Goal: Information Seeking & Learning: Learn about a topic

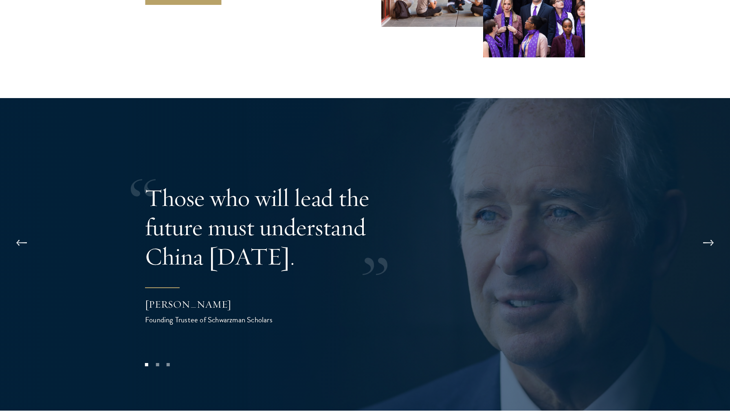
scroll to position [1608, 0]
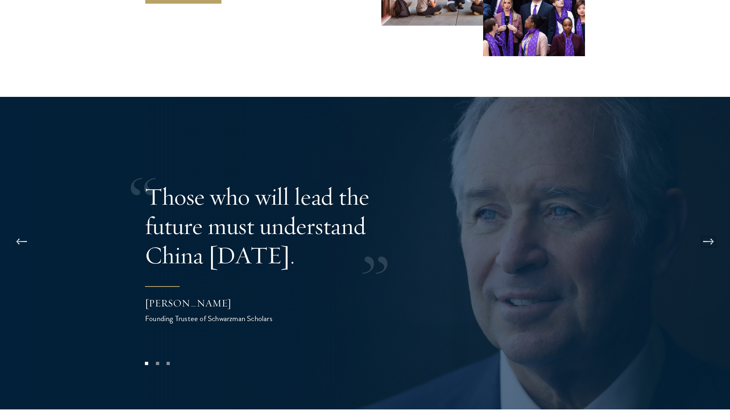
click at [711, 231] on button at bounding box center [708, 242] width 27 height 23
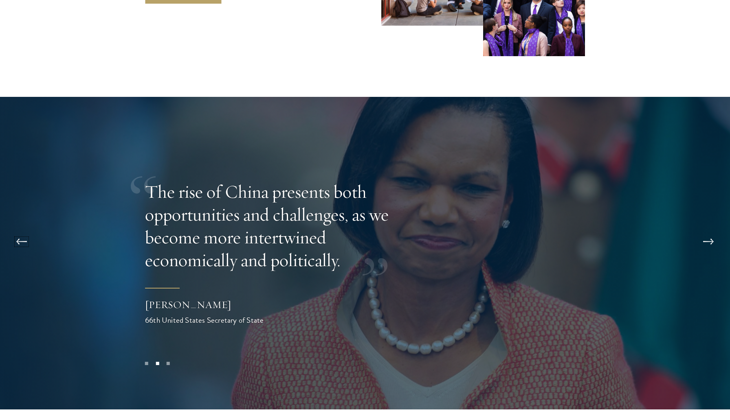
click at [19, 231] on button at bounding box center [21, 242] width 27 height 23
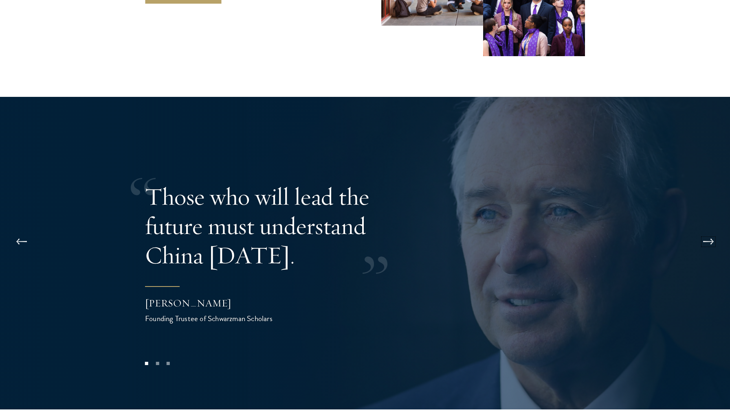
click at [709, 231] on button at bounding box center [708, 242] width 27 height 23
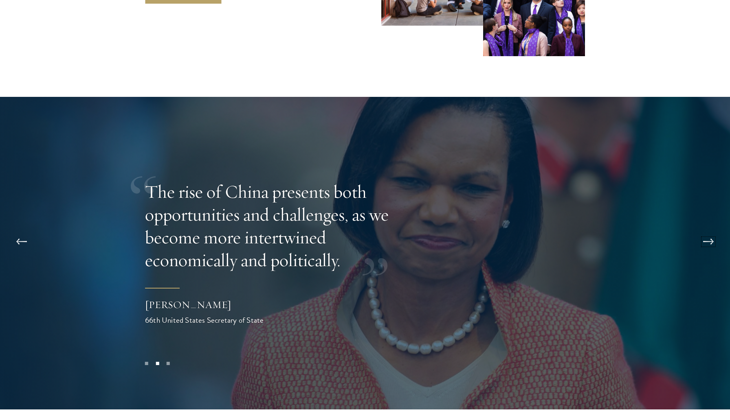
click at [711, 231] on button at bounding box center [708, 242] width 27 height 23
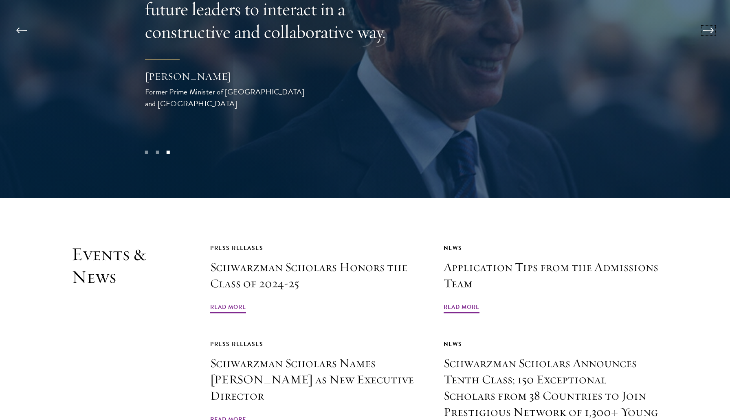
scroll to position [1938, 0]
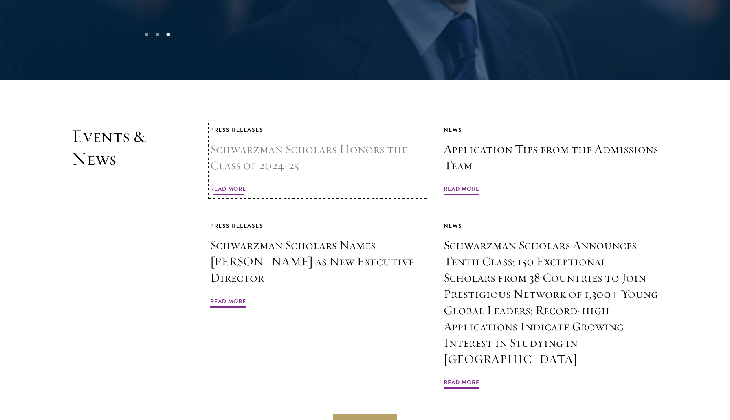
click at [240, 184] on span "Read More" at bounding box center [228, 190] width 36 height 13
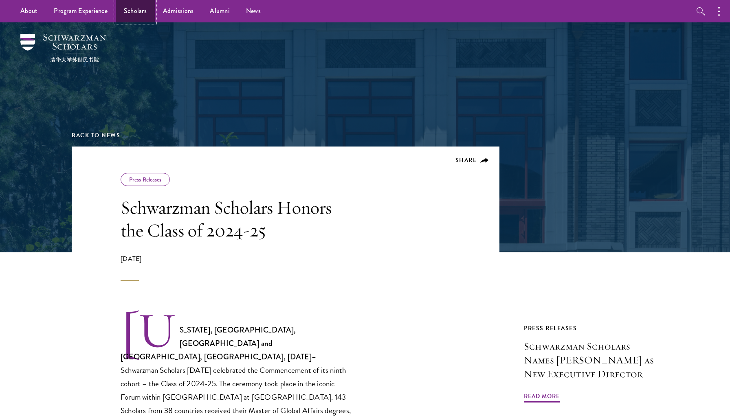
click at [130, 12] on link "Scholars" at bounding box center [135, 11] width 39 height 22
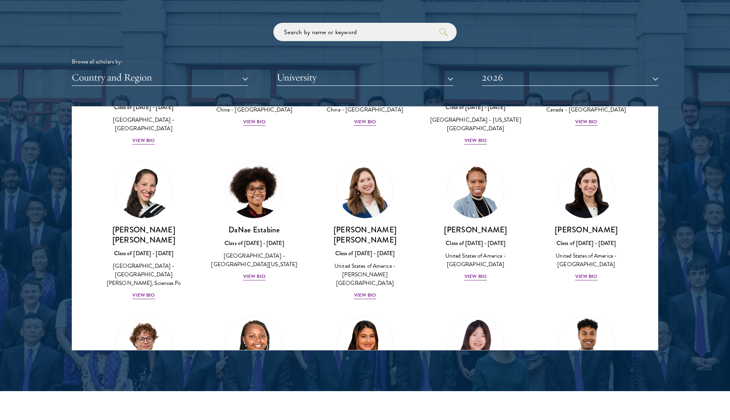
scroll to position [1013, 0]
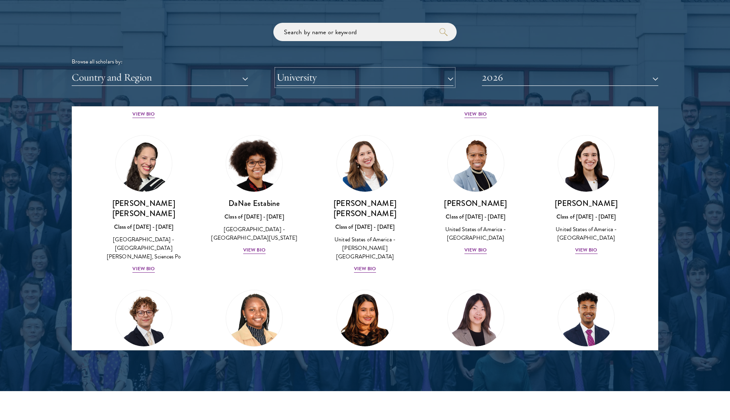
click at [295, 79] on button "University" at bounding box center [365, 77] width 176 height 17
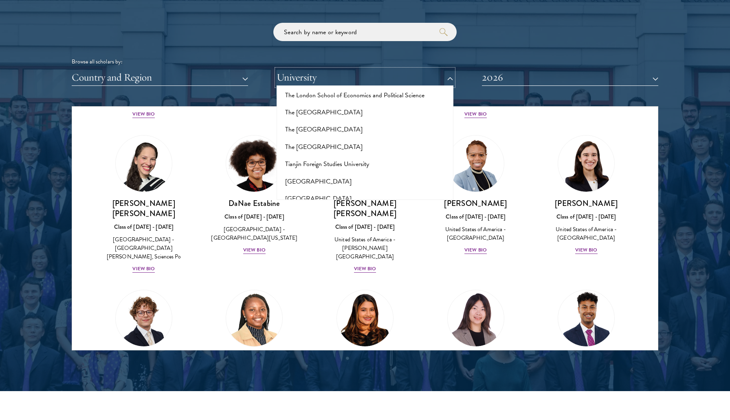
scroll to position [5116, 0]
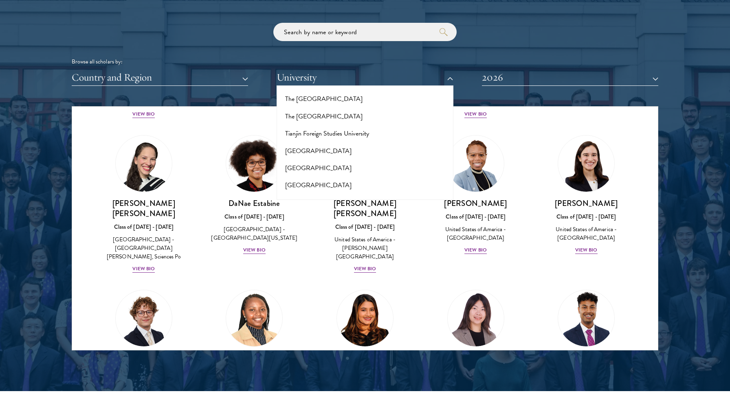
click at [516, 46] on div "Browse all scholars by: Country and Region All Countries and Regions Afghanista…" at bounding box center [365, 54] width 587 height 63
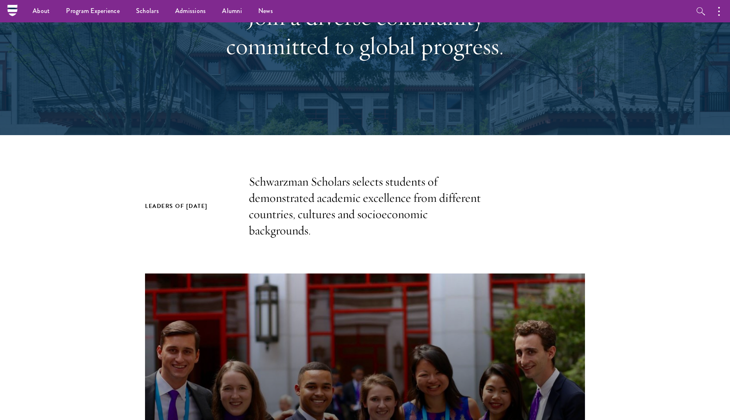
scroll to position [0, 0]
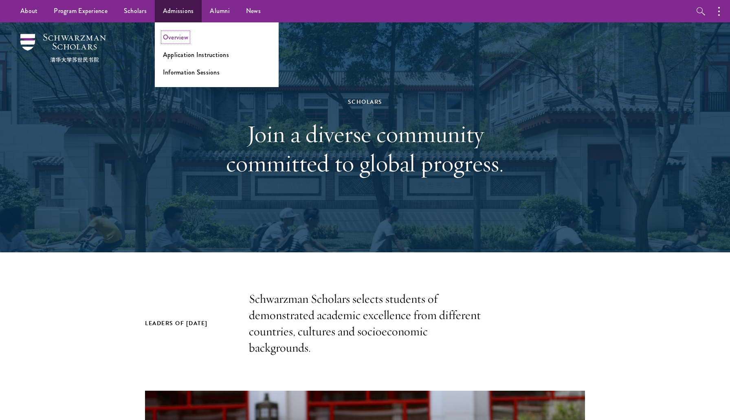
click at [179, 34] on link "Overview" at bounding box center [175, 37] width 25 height 9
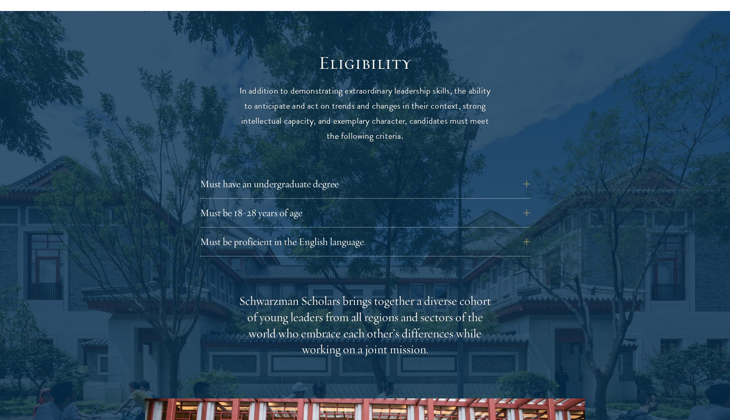
scroll to position [1042, 0]
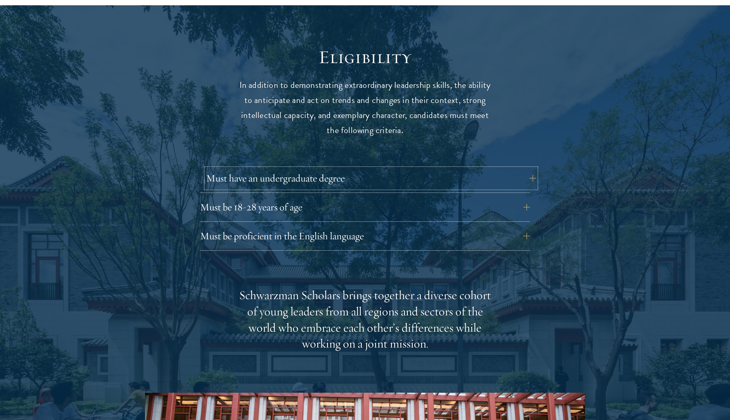
click at [222, 169] on button "Must have an undergraduate degree" at bounding box center [371, 179] width 330 height 20
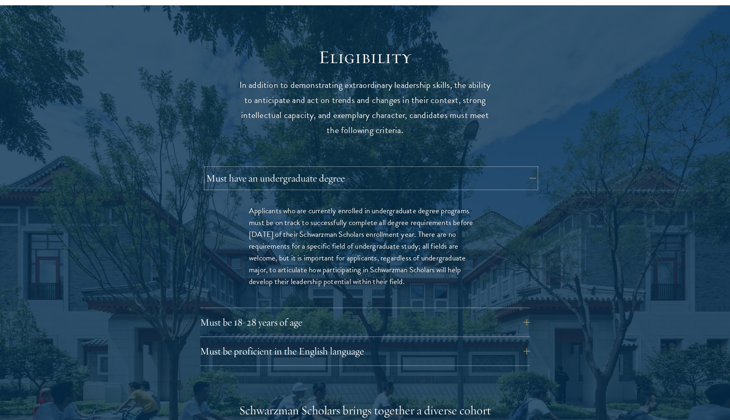
click at [222, 169] on button "Must have an undergraduate degree" at bounding box center [371, 179] width 330 height 20
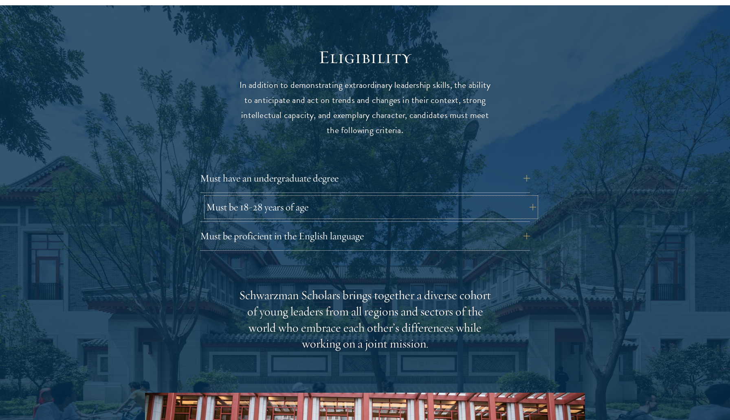
click at [225, 198] on button "Must be 18-28 years of age" at bounding box center [371, 208] width 330 height 20
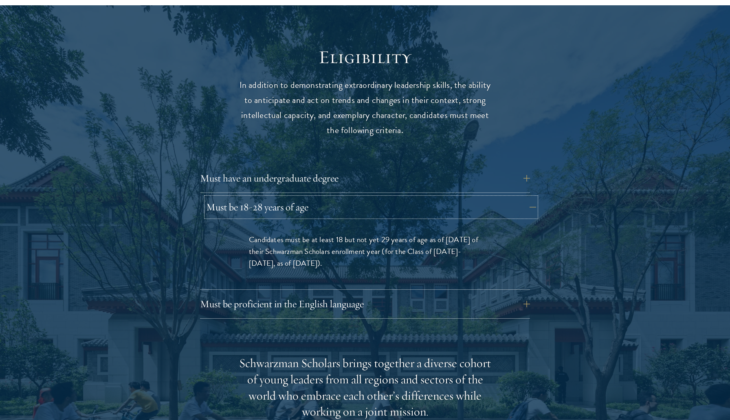
click at [225, 198] on button "Must be 18-28 years of age" at bounding box center [371, 208] width 330 height 20
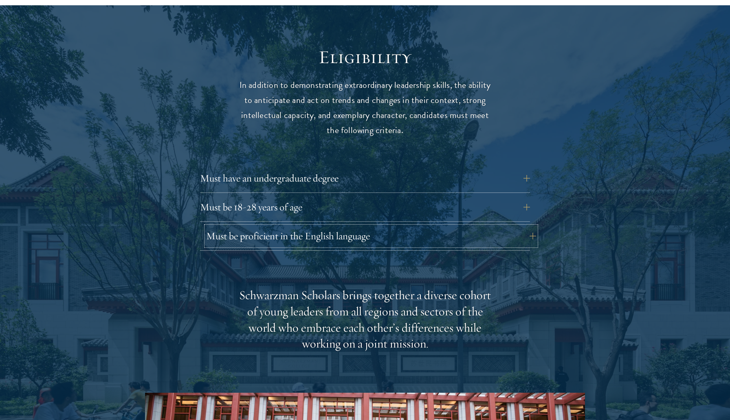
click at [227, 227] on button "Must be proficient in the English language" at bounding box center [371, 237] width 330 height 20
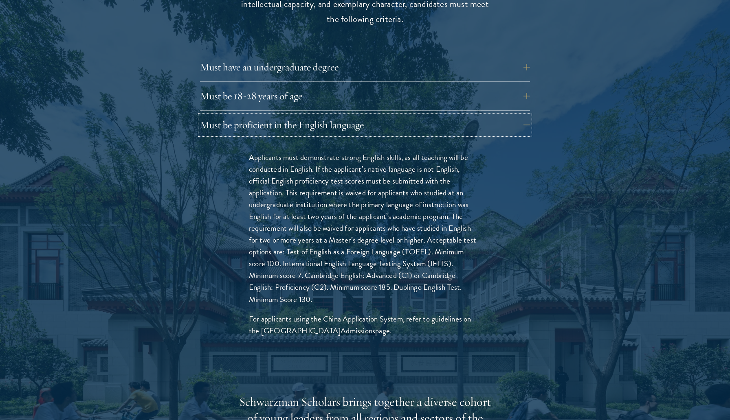
scroll to position [1161, 0]
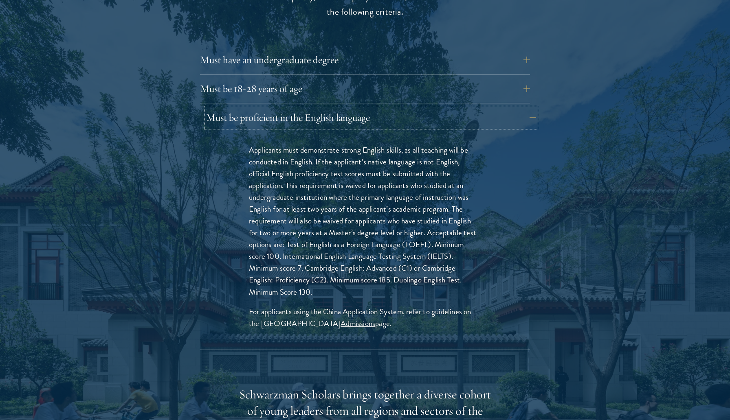
click at [265, 108] on button "Must be proficient in the English language" at bounding box center [371, 118] width 330 height 20
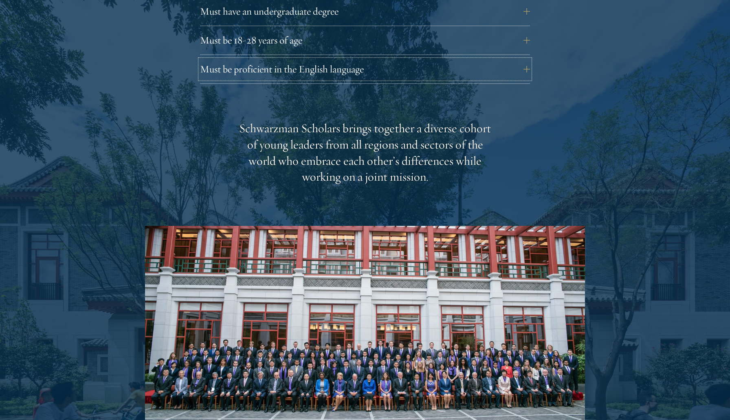
scroll to position [1210, 0]
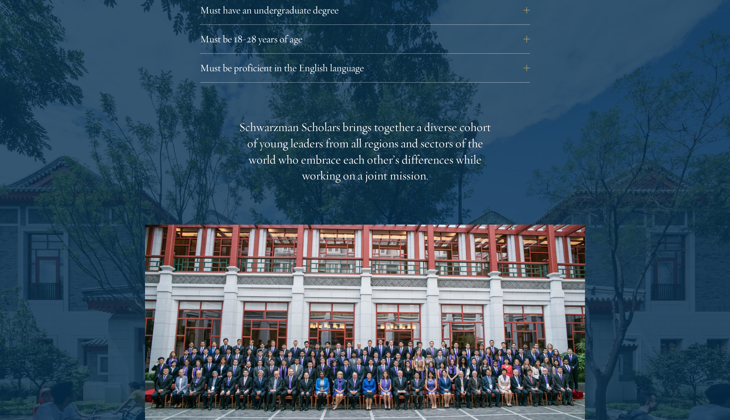
click at [244, 156] on div "Schwarzman Scholars brings together a diverse cohort of young leaders from all …" at bounding box center [365, 151] width 253 height 65
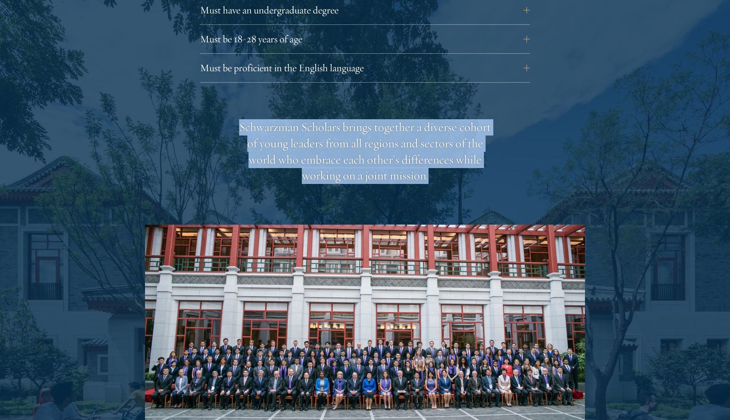
click at [244, 156] on div "Schwarzman Scholars brings together a diverse cohort of young leaders from all …" at bounding box center [365, 151] width 253 height 65
click at [231, 160] on div "Schwarzman Scholars brings together a diverse cohort of young leaders from all …" at bounding box center [365, 293] width 440 height 349
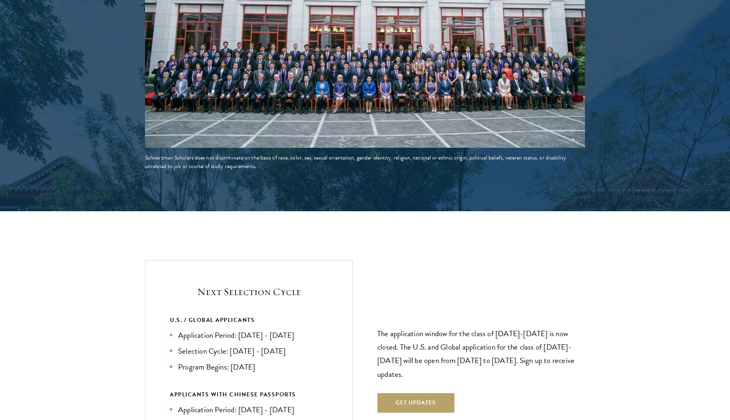
scroll to position [1514, 0]
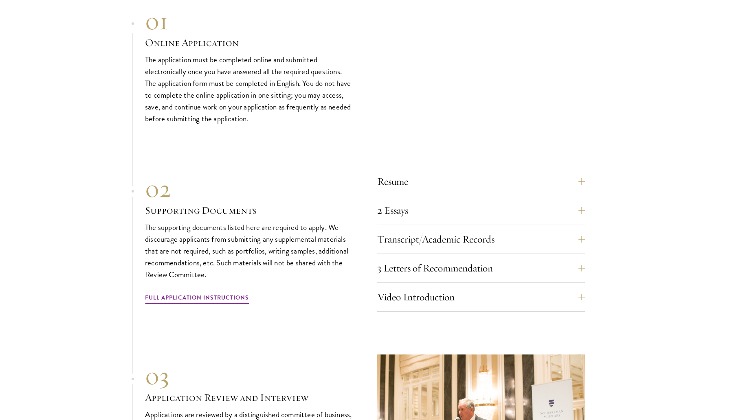
scroll to position [2444, 0]
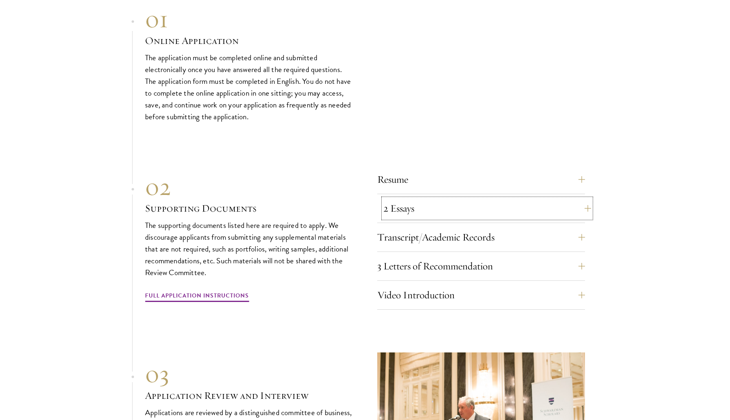
click at [403, 199] on button "2 Essays" at bounding box center [487, 209] width 208 height 20
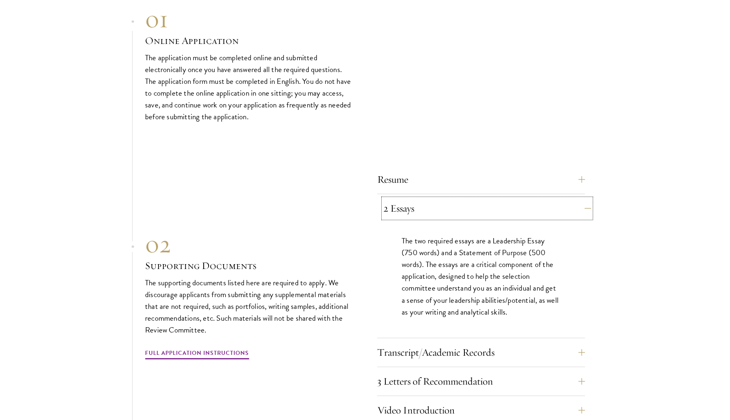
click at [411, 199] on button "2 Essays" at bounding box center [487, 209] width 208 height 20
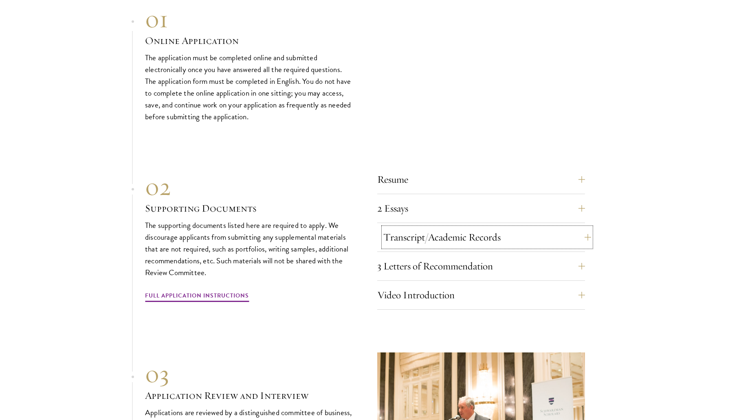
click at [416, 228] on button "Transcript/Academic Records" at bounding box center [487, 238] width 208 height 20
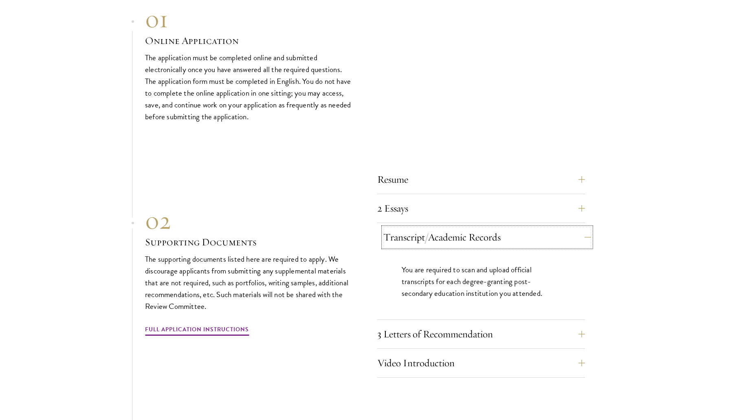
click at [416, 228] on button "Transcript/Academic Records" at bounding box center [487, 238] width 208 height 20
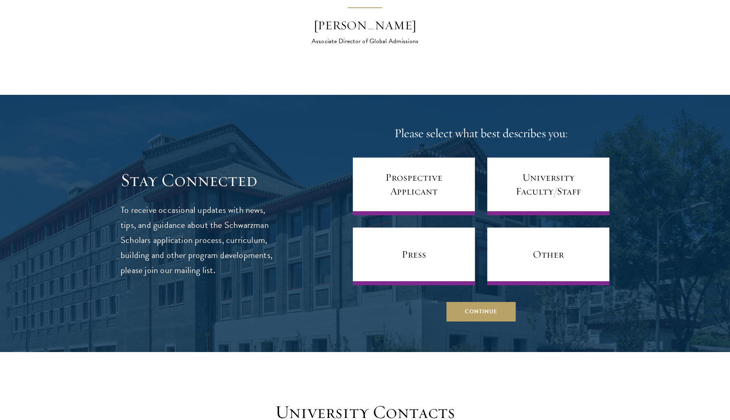
scroll to position [3119, 0]
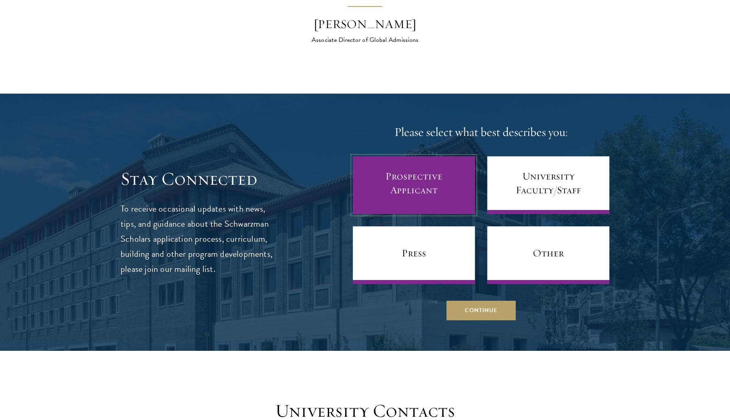
click at [440, 185] on link "Prospective Applicant" at bounding box center [414, 185] width 122 height 58
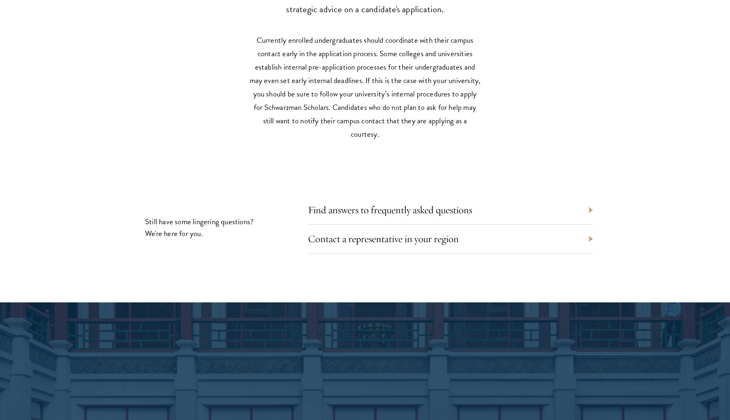
scroll to position [3570, 0]
